Goal: Task Accomplishment & Management: Use online tool/utility

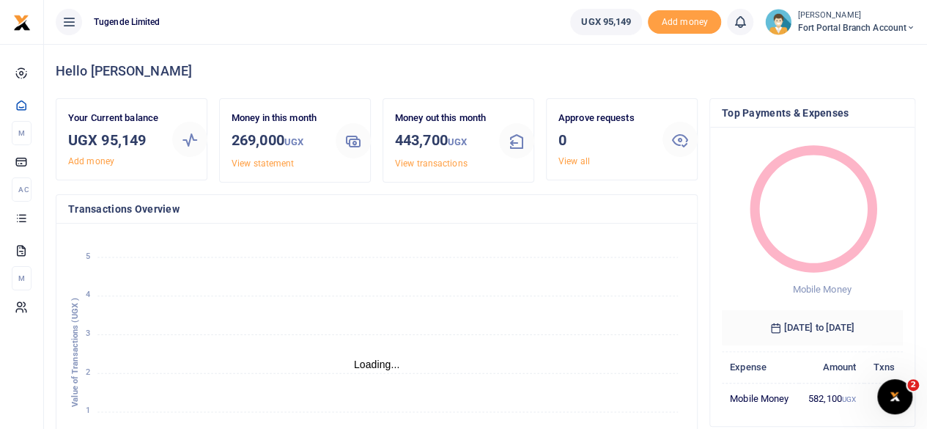
scroll to position [12, 12]
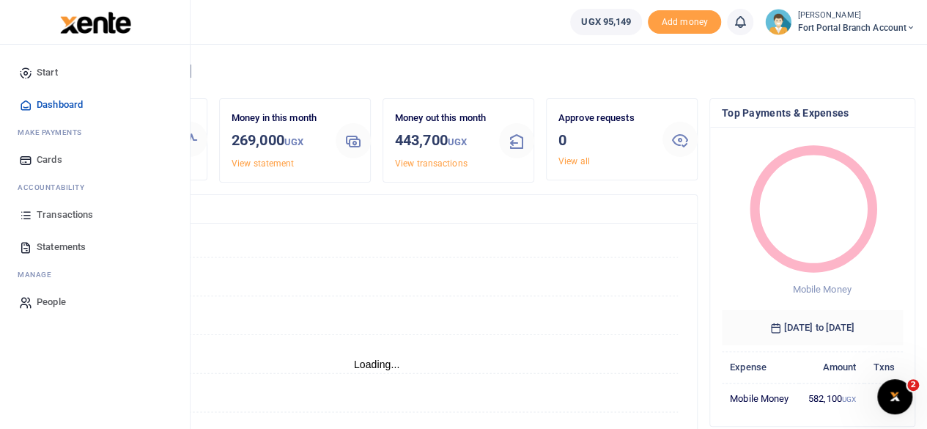
click at [54, 210] on span "Transactions" at bounding box center [65, 214] width 56 height 15
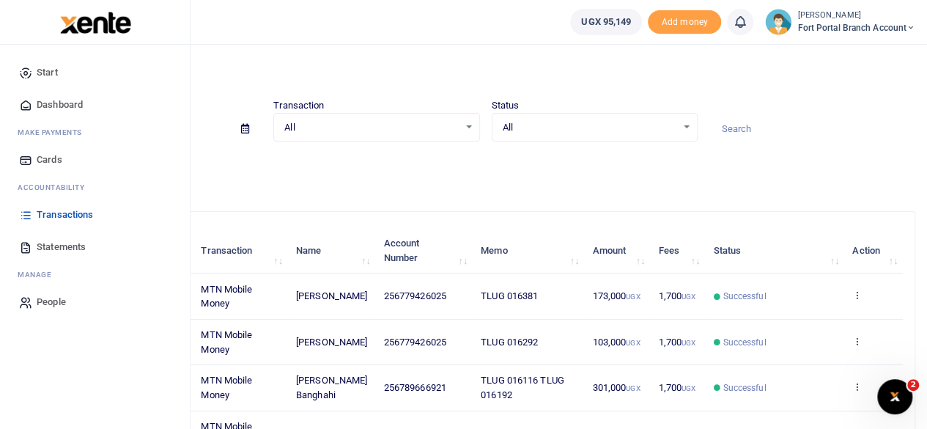
click at [47, 242] on span "Statements" at bounding box center [61, 247] width 49 height 15
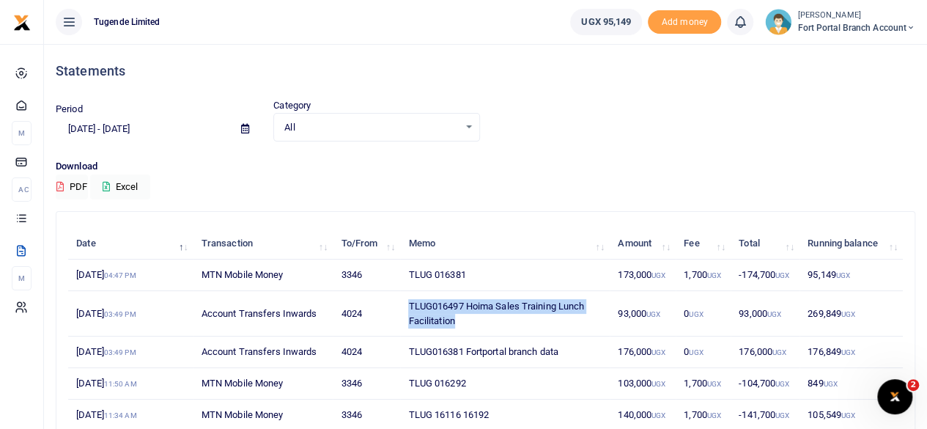
drag, startPoint x: 407, startPoint y: 301, endPoint x: 478, endPoint y: 315, distance: 72.4
click at [478, 315] on td "TLUG016497 Hoima Sales Training Lunch Facilitation" at bounding box center [505, 313] width 210 height 45
copy td "TLUG016497 Hoima Sales Training Lunch Facilitation"
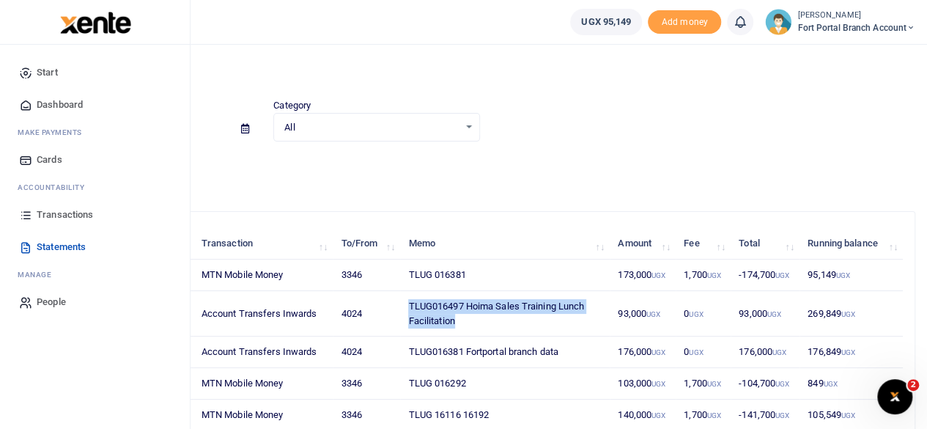
click at [61, 104] on span "Dashboard" at bounding box center [60, 104] width 46 height 15
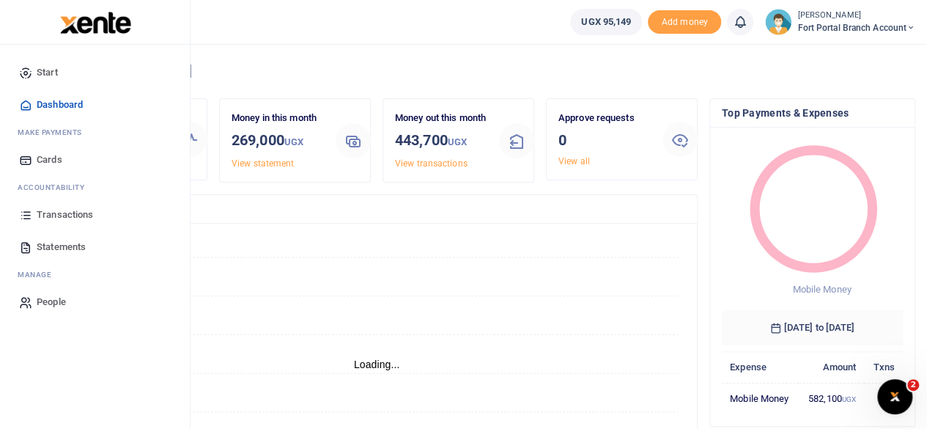
scroll to position [12, 12]
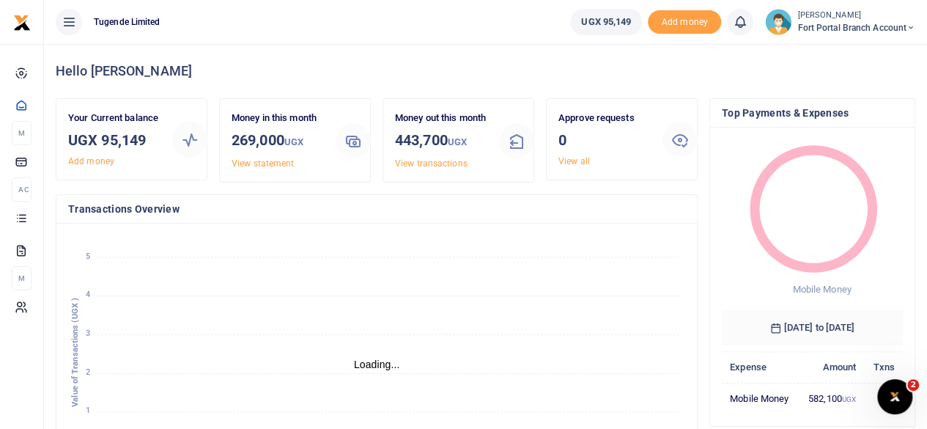
click at [78, 29] on button at bounding box center [69, 22] width 26 height 26
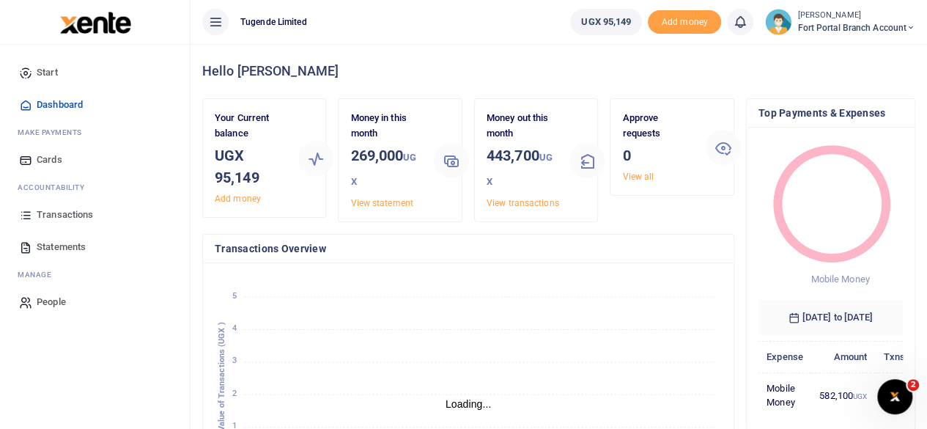
click at [44, 70] on span "Start" at bounding box center [47, 72] width 21 height 15
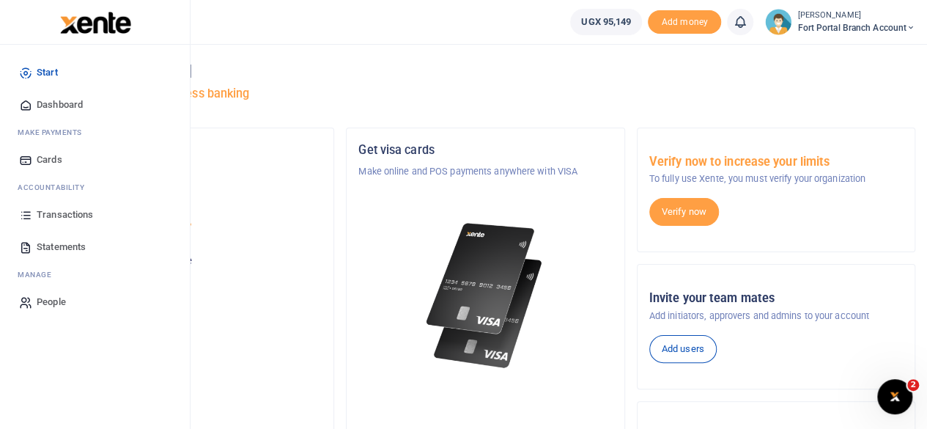
click at [26, 103] on icon at bounding box center [25, 104] width 13 height 13
click at [81, 99] on span "Dashboard" at bounding box center [60, 104] width 46 height 15
click at [62, 93] on link "Dashboard" at bounding box center [95, 105] width 166 height 32
click at [59, 105] on span "Dashboard" at bounding box center [60, 104] width 46 height 15
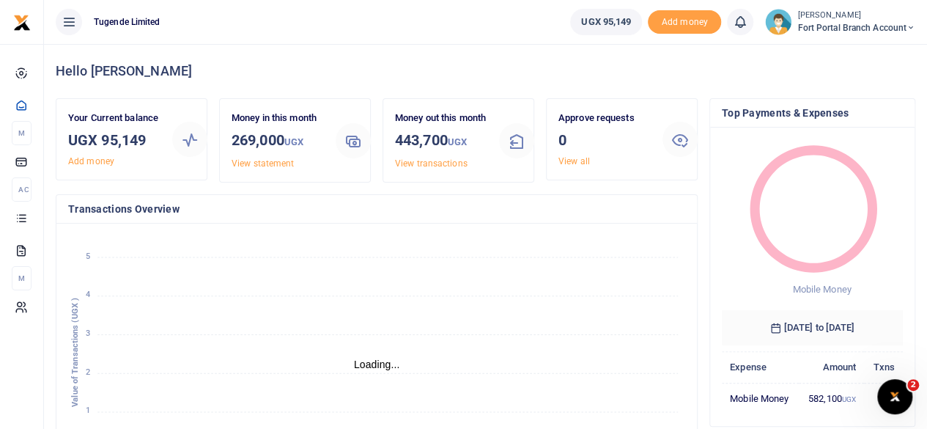
scroll to position [12, 12]
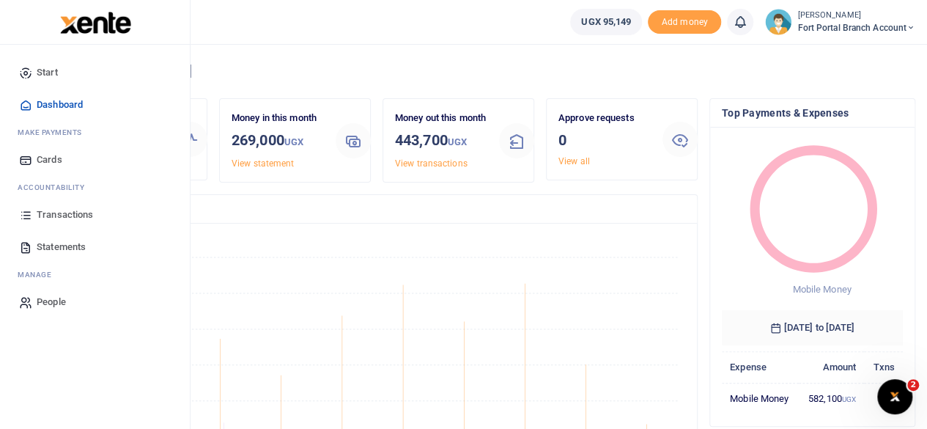
click at [56, 210] on span "Transactions" at bounding box center [65, 214] width 56 height 15
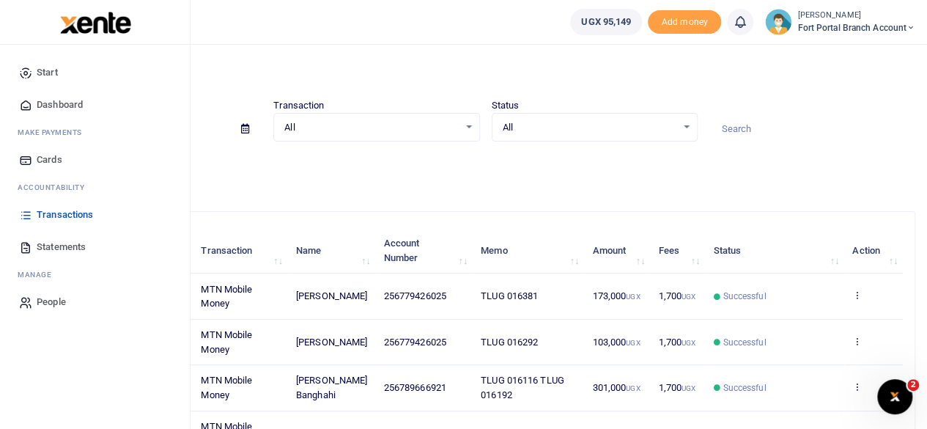
click at [61, 248] on span "Statements" at bounding box center [61, 247] width 49 height 15
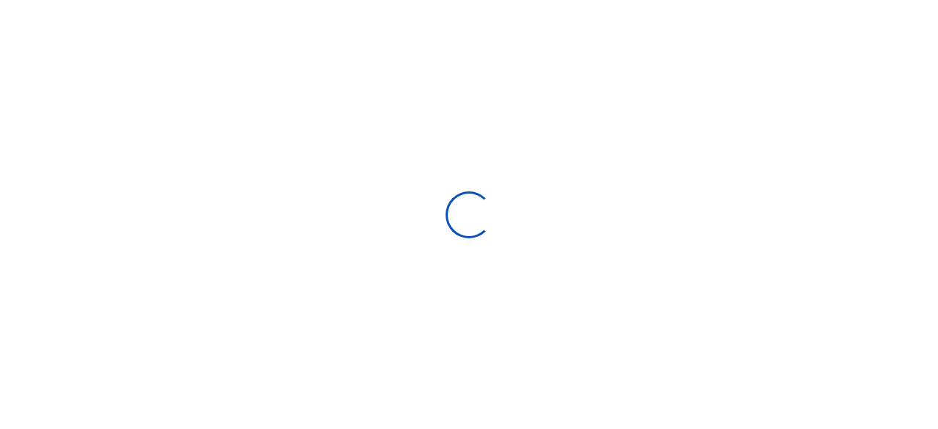
select select "ALL"
type input "[DATE] - [DATE]"
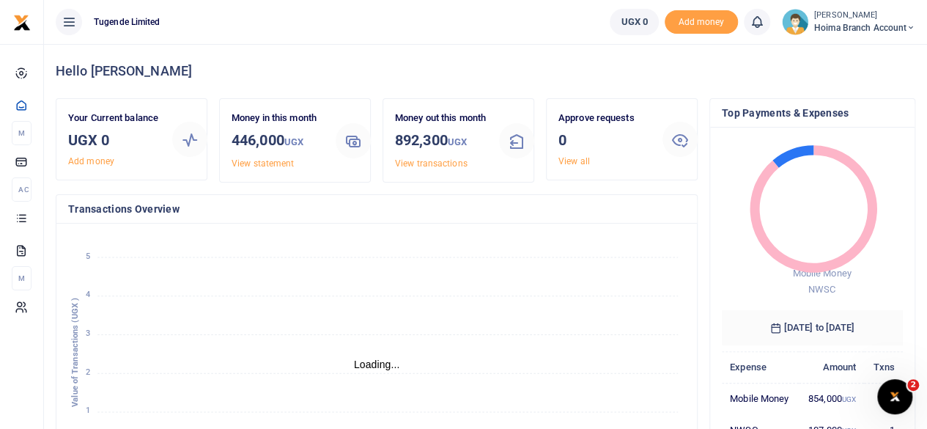
scroll to position [12, 12]
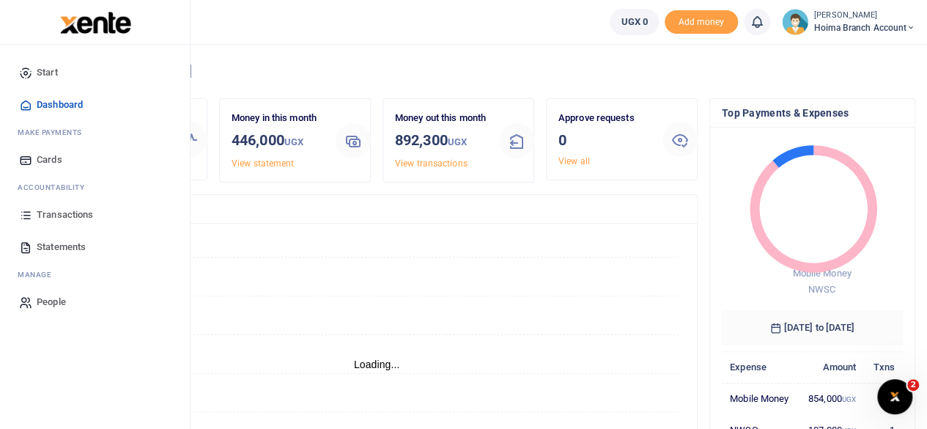
scroll to position [12, 12]
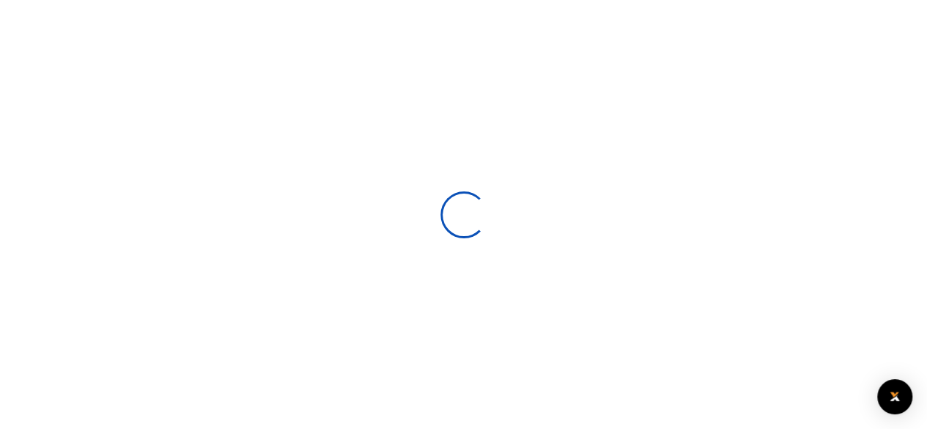
select select
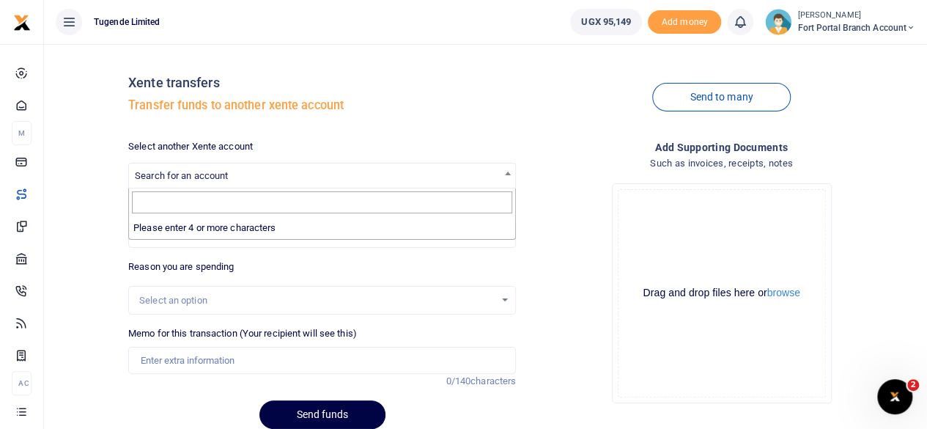
click at [285, 174] on span "Search for an account" at bounding box center [322, 174] width 386 height 23
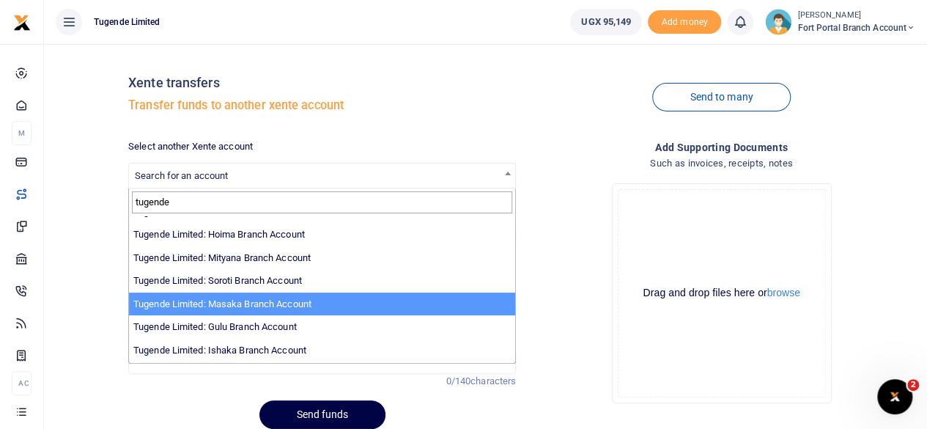
scroll to position [294, 0]
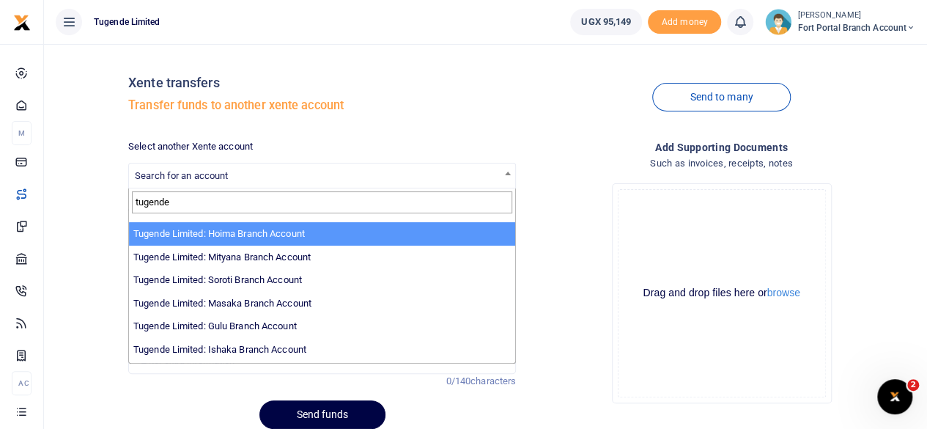
type input "tugende"
select select "3349"
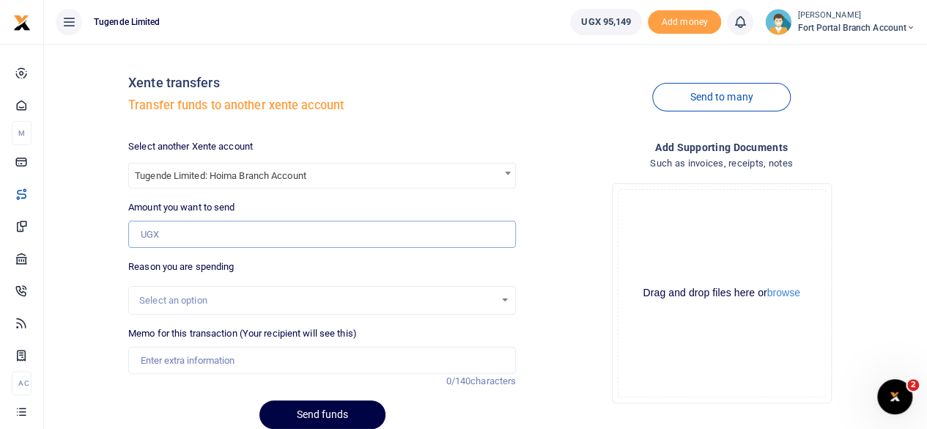
click at [264, 235] on input "Amount you want to send" at bounding box center [322, 235] width 388 height 28
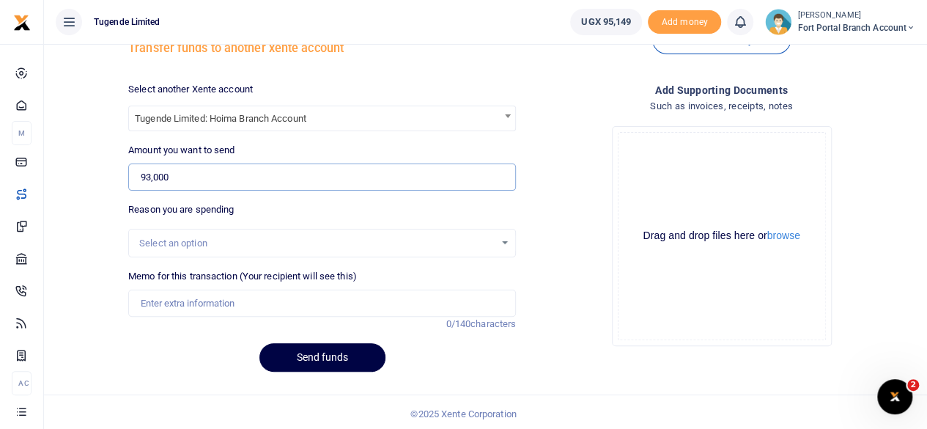
scroll to position [60, 0]
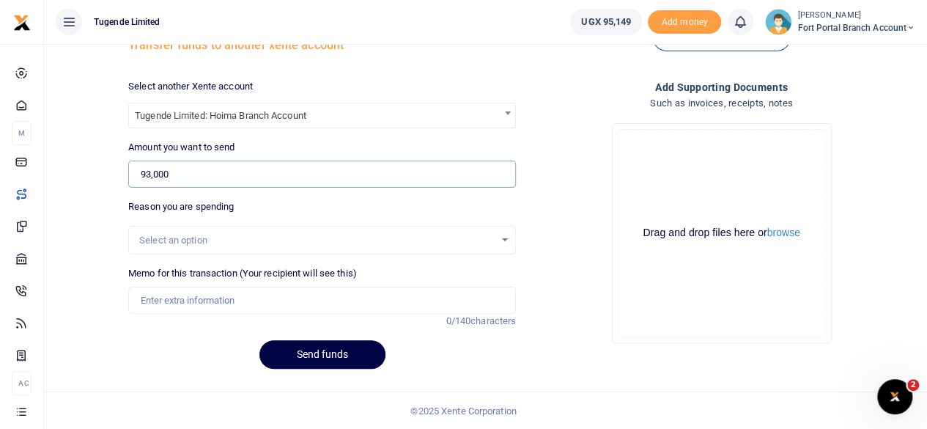
type input "93,000"
click at [202, 306] on input "Memo for this transaction (Your recipient will see this)" at bounding box center [322, 300] width 388 height 28
paste input "TLUG016497 Hoima Sales Training Lunch Facilitation"
type input "TLUG016497 Hoima Sales Training Lunch Facilitation"
click at [330, 355] on button "Send funds" at bounding box center [322, 354] width 126 height 29
